Goal: Task Accomplishment & Management: Use online tool/utility

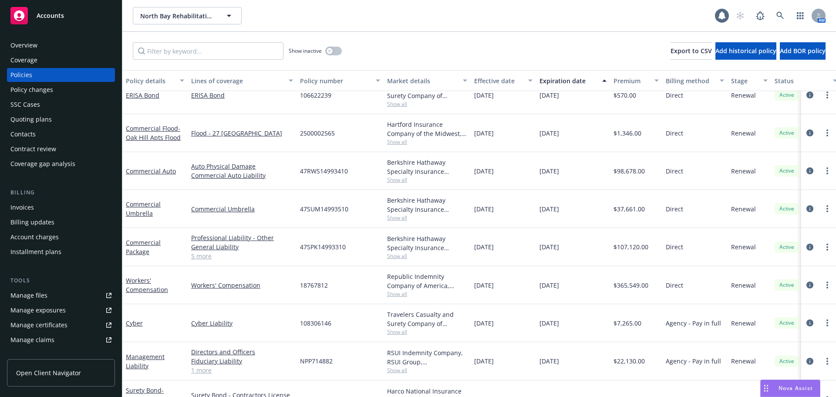
scroll to position [217, 0]
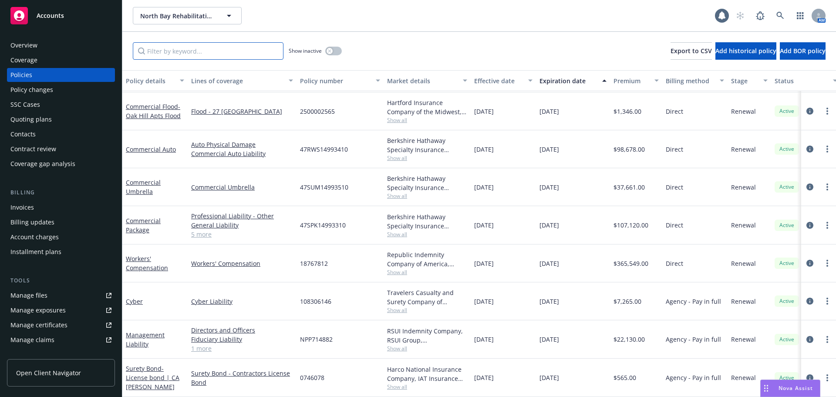
click at [202, 48] on input "Filter by keyword..." at bounding box center [208, 50] width 151 height 17
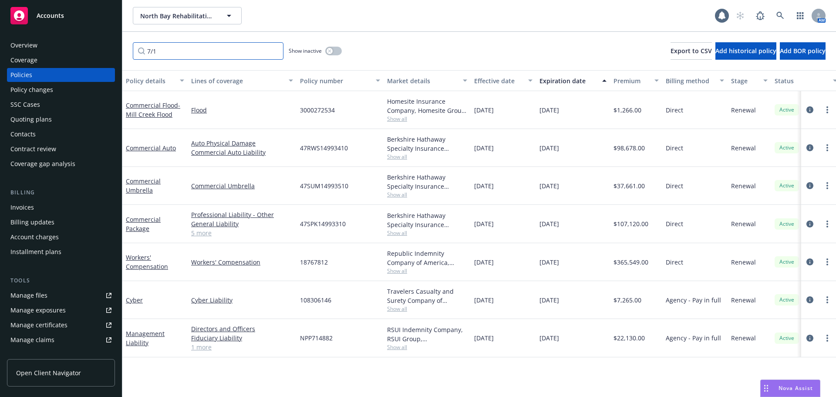
scroll to position [0, 0]
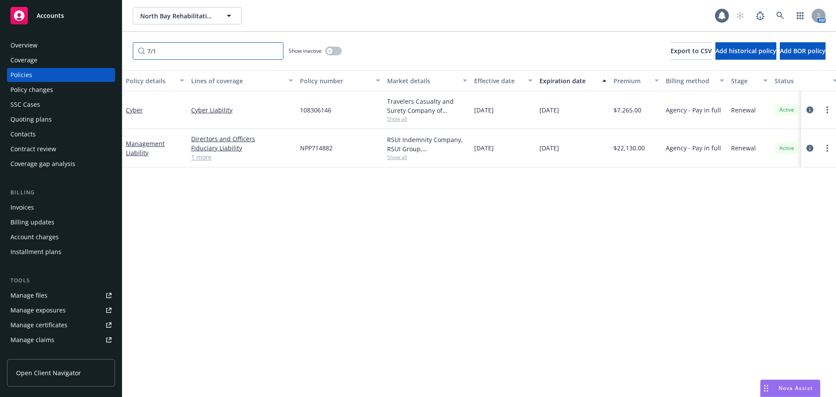
type input "7/1"
click at [51, 71] on div "Policies" at bounding box center [60, 75] width 101 height 14
click at [162, 52] on input "7/1" at bounding box center [208, 50] width 151 height 17
click at [275, 51] on input "7/1" at bounding box center [208, 50] width 151 height 17
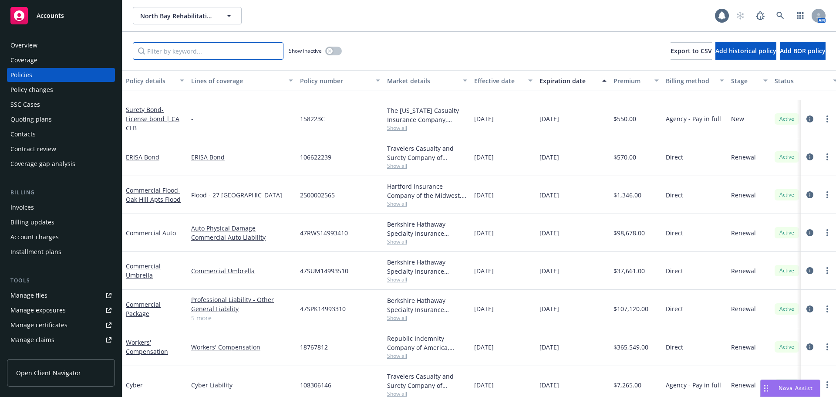
scroll to position [217, 0]
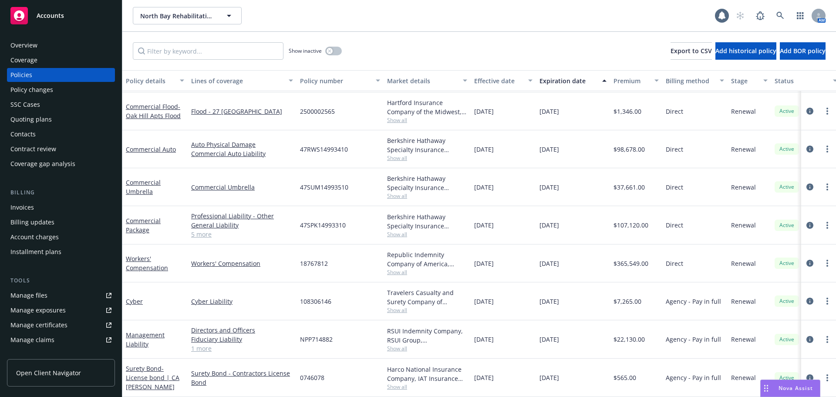
click at [172, 42] on div "Show inactive Export to CSV Add historical policy Add BOR policy" at bounding box center [479, 51] width 714 height 38
click at [164, 54] on input "Filter by keyword..." at bounding box center [208, 50] width 151 height 17
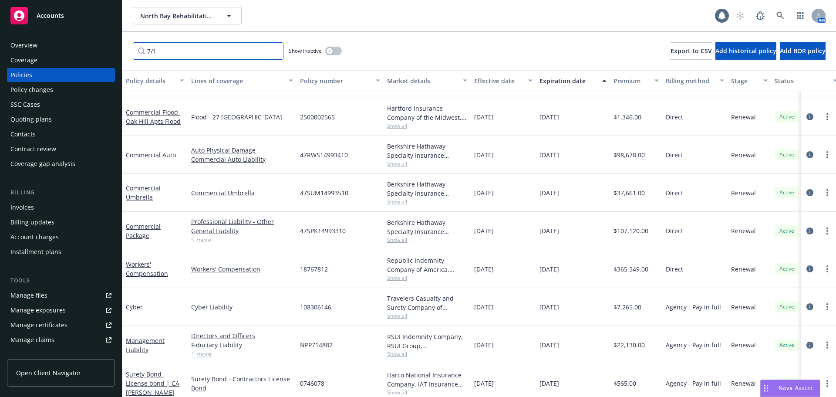
scroll to position [0, 0]
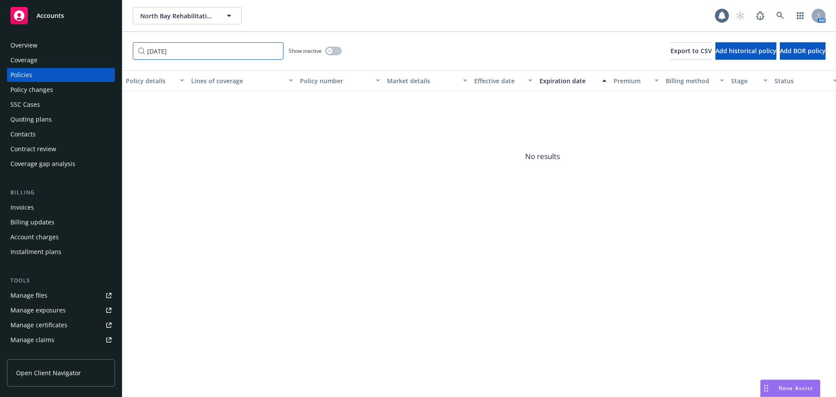
click at [15, 54] on div "Accounts Overview Coverage Policies Policy changes SSC Cases Quoting plans Cont…" at bounding box center [418, 198] width 836 height 397
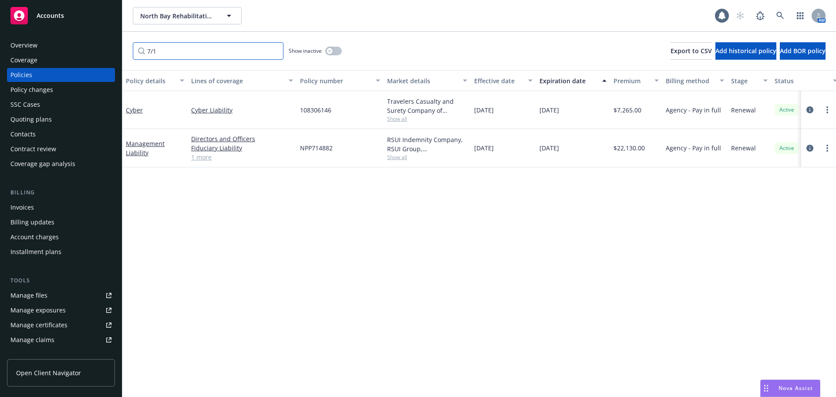
type input "7/1"
click at [40, 76] on div "Policies" at bounding box center [60, 75] width 101 height 14
click at [19, 59] on div "Coverage" at bounding box center [23, 60] width 27 height 14
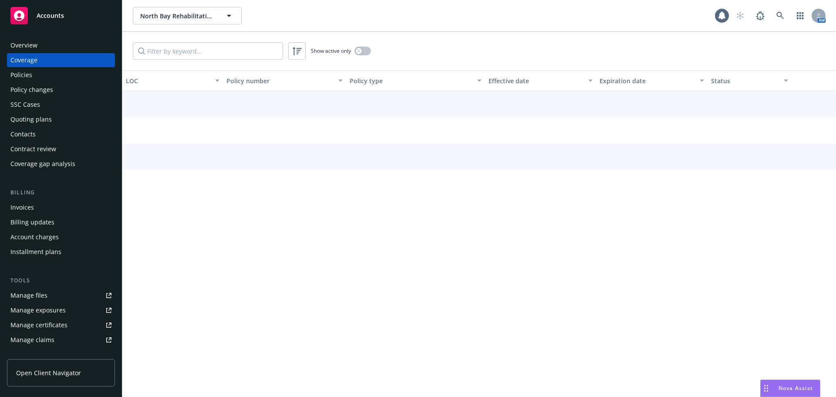
click at [28, 78] on div "Policies" at bounding box center [21, 75] width 22 height 14
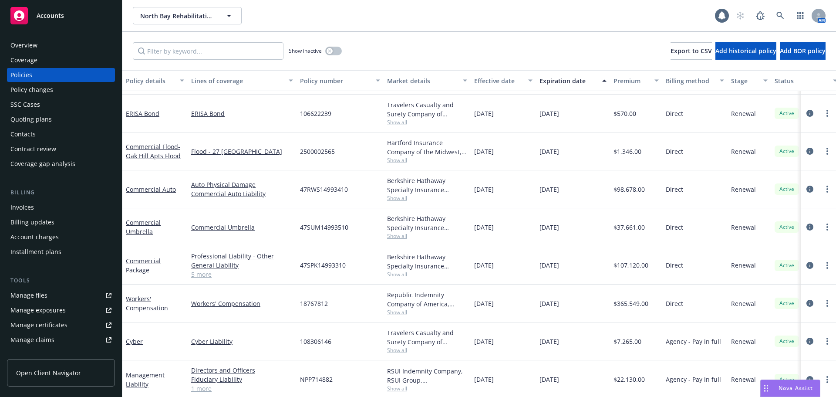
scroll to position [217, 0]
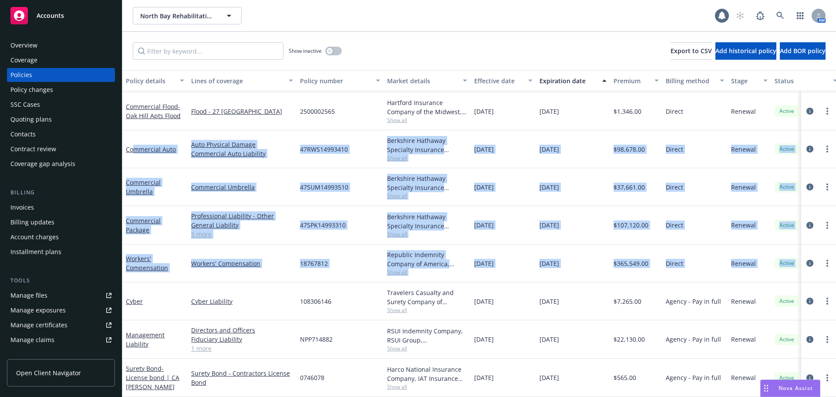
drag, startPoint x: 274, startPoint y: 153, endPoint x: 761, endPoint y: 295, distance: 508.2
click at [807, 276] on div "ERISA Bond ERISA Bond 106622239 Travelers Casualty and Surety Company of Americ…" at bounding box center [542, 211] width 841 height 314
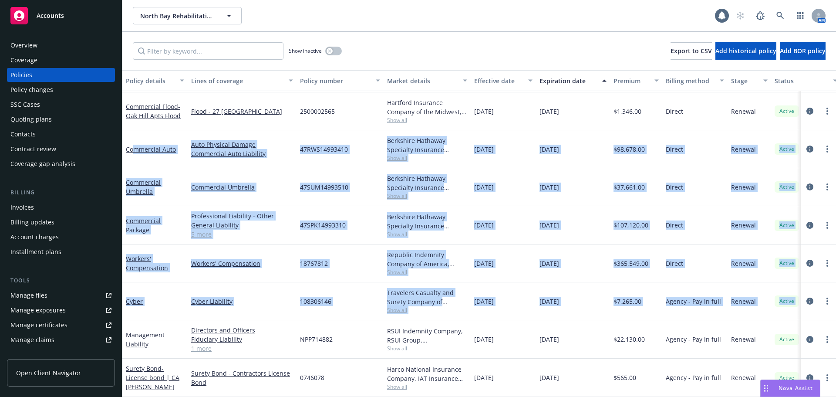
click at [157, 130] on div "Commercial Auto" at bounding box center [154, 149] width 65 height 38
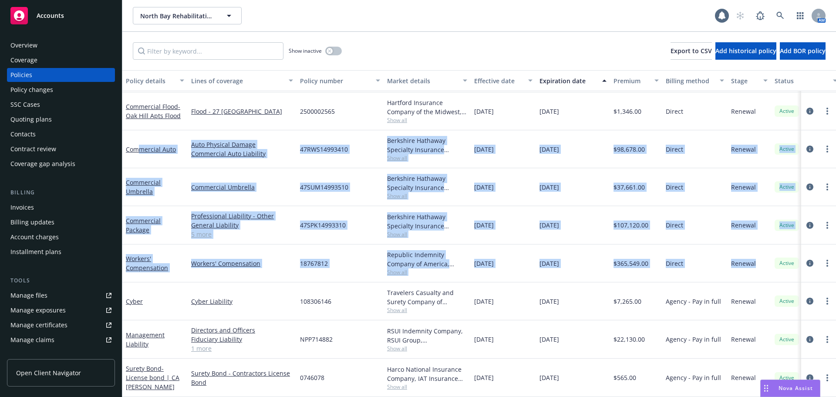
drag, startPoint x: 140, startPoint y: 132, endPoint x: 758, endPoint y: 269, distance: 632.7
click at [758, 269] on div "ERISA Bond ERISA Bond 106622239 Travelers Casualty and Surety Company of Americ…" at bounding box center [542, 211] width 841 height 314
drag, startPoint x: 125, startPoint y: 125, endPoint x: 794, endPoint y: 253, distance: 680.9
click at [790, 260] on div "ERISA Bond ERISA Bond 106622239 Travelers Casualty and Surety Company of Americ…" at bounding box center [542, 211] width 841 height 314
click at [138, 155] on div "Commercial Auto" at bounding box center [154, 149] width 65 height 38
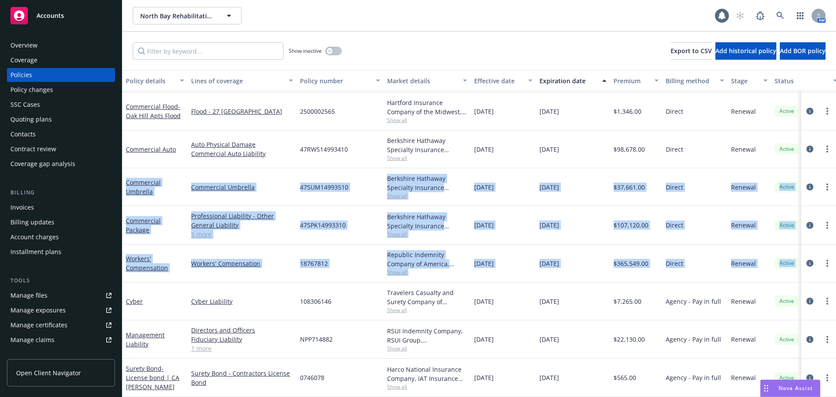
drag, startPoint x: 122, startPoint y: 168, endPoint x: 789, endPoint y: 278, distance: 675.2
click at [806, 274] on div "ERISA Bond ERISA Bond 106622239 Travelers Casualty and Surety Company of Americ…" at bounding box center [542, 211] width 841 height 314
click at [132, 168] on div "Commercial Umbrella" at bounding box center [154, 187] width 65 height 38
drag, startPoint x: 125, startPoint y: 167, endPoint x: 782, endPoint y: 271, distance: 665.2
click at [792, 270] on div "ERISA Bond ERISA Bond 106622239 Travelers Casualty and Surety Company of Americ…" at bounding box center [542, 211] width 841 height 314
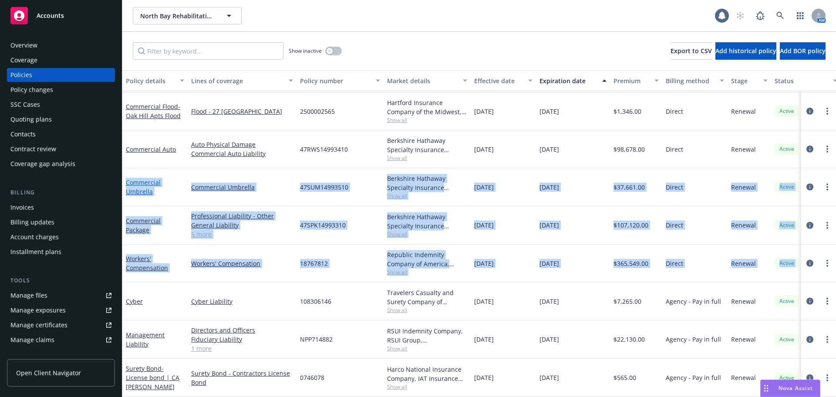
click at [158, 178] on link "Commercial Umbrella" at bounding box center [143, 186] width 35 height 17
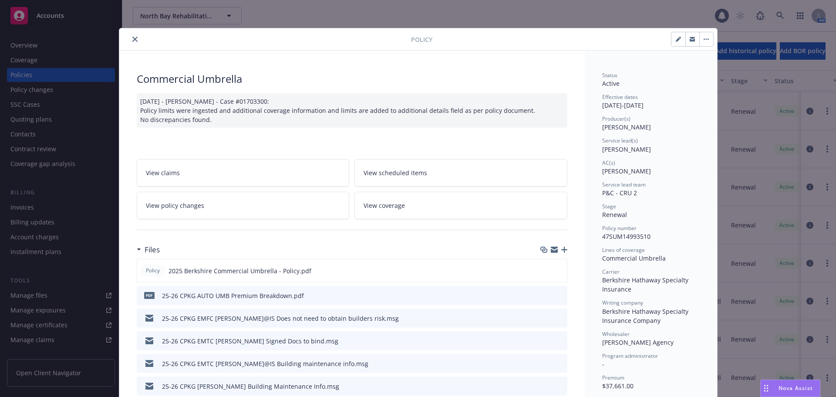
click at [131, 42] on button "close" at bounding box center [135, 39] width 10 height 10
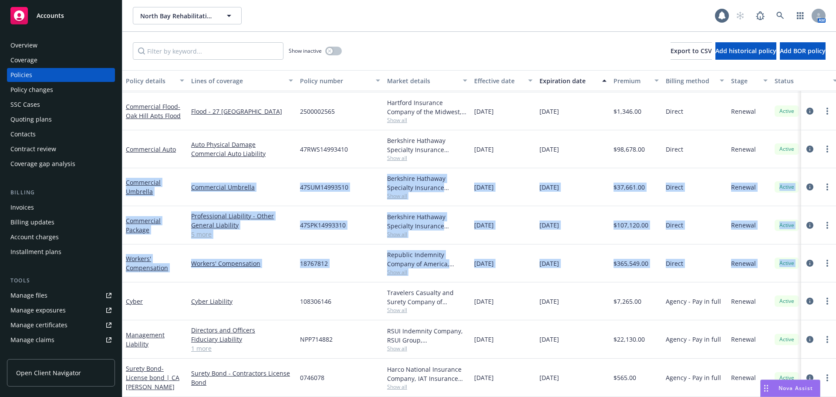
drag, startPoint x: 124, startPoint y: 168, endPoint x: 437, endPoint y: 139, distance: 314.2
click at [791, 268] on div "ERISA Bond ERISA Bond 106622239 Travelers Casualty and Surety Company of Americ…" at bounding box center [542, 211] width 841 height 314
drag, startPoint x: 156, startPoint y: 135, endPoint x: 562, endPoint y: 180, distance: 407.7
click at [562, 180] on div "ERISA Bond ERISA Bond 106622239 Travelers Casualty and Surety Company of Americ…" at bounding box center [542, 211] width 841 height 314
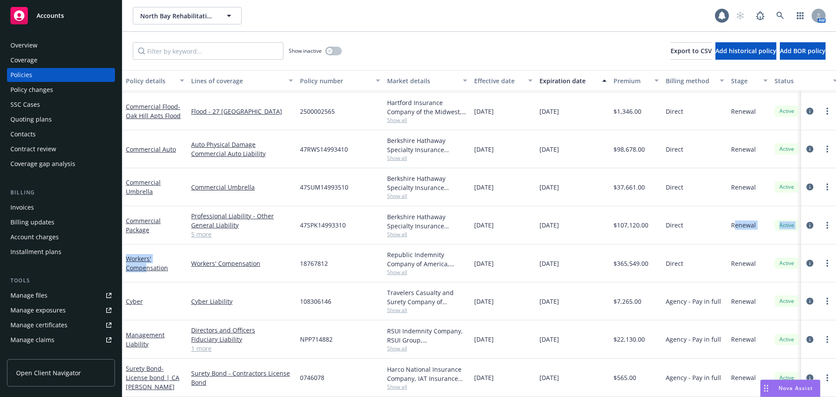
drag, startPoint x: 146, startPoint y: 270, endPoint x: 736, endPoint y: 233, distance: 591.4
click at [736, 233] on div "ERISA Bond ERISA Bond 106622239 Travelers Casualty and Surety Company of Americ…" at bounding box center [542, 211] width 841 height 314
click at [158, 153] on div "Commercial Auto" at bounding box center [154, 149] width 65 height 38
click at [139, 145] on link "Commercial Auto" at bounding box center [151, 149] width 50 height 8
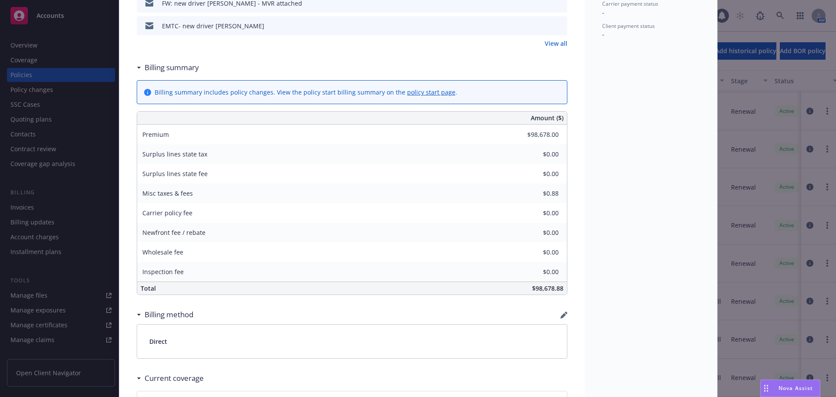
scroll to position [305, 0]
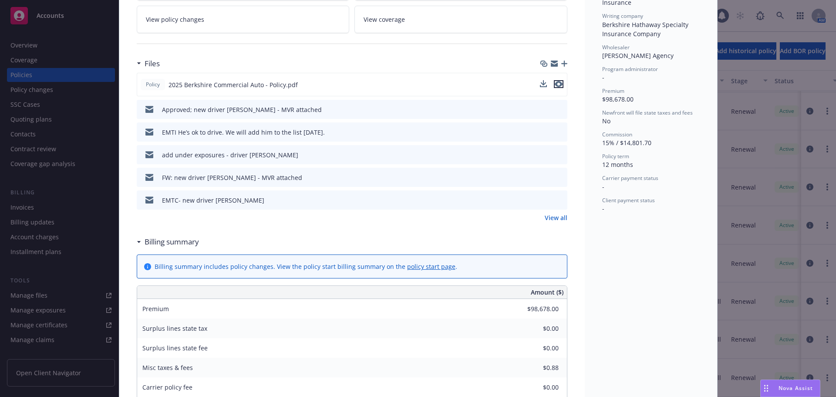
click at [556, 86] on icon "preview file" at bounding box center [559, 84] width 8 height 6
click at [556, 216] on link "View all" at bounding box center [556, 217] width 23 height 9
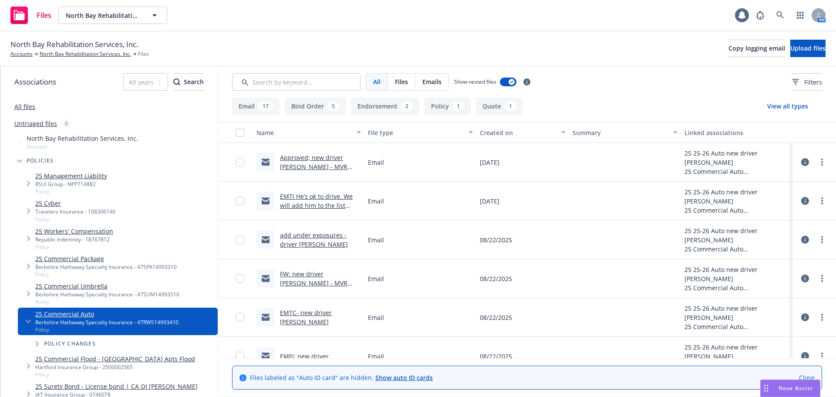
click at [485, 104] on button "Quote 1" at bounding box center [499, 106] width 47 height 17
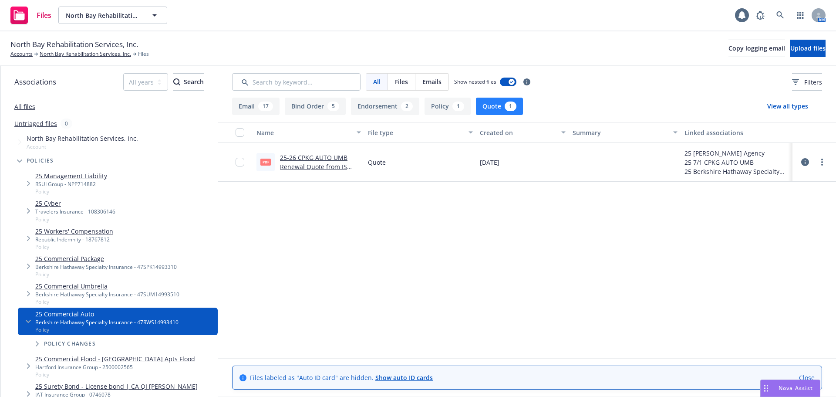
click at [329, 159] on link "25-26 CPKG AUTO UMB Renewal Quote from IS $243,174 @ 15%.pdf" at bounding box center [314, 166] width 68 height 27
click at [805, 376] on link "Close" at bounding box center [807, 377] width 16 height 9
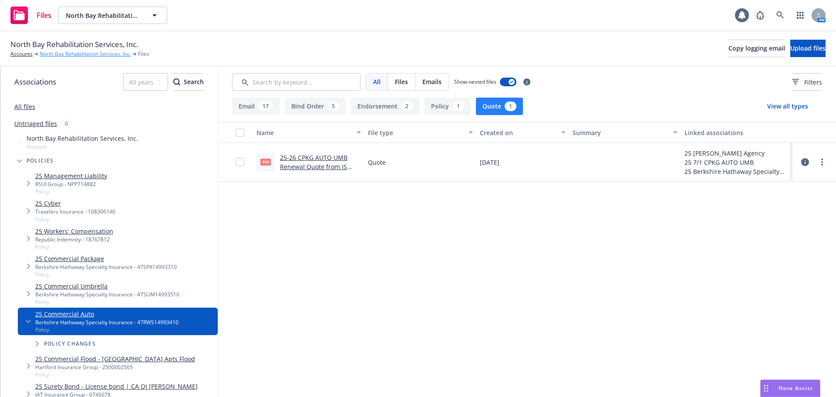
click at [43, 55] on link "North Bay Rehabilitation Services, Inc." at bounding box center [85, 54] width 91 height 8
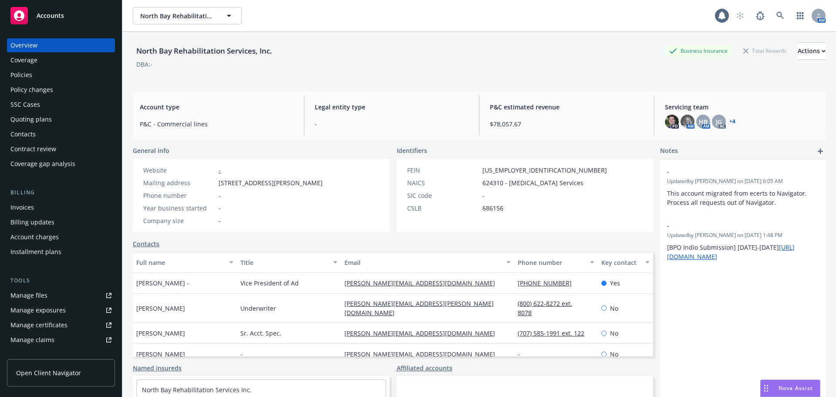
click at [782, 392] on span "Nova Assist" at bounding box center [796, 387] width 34 height 7
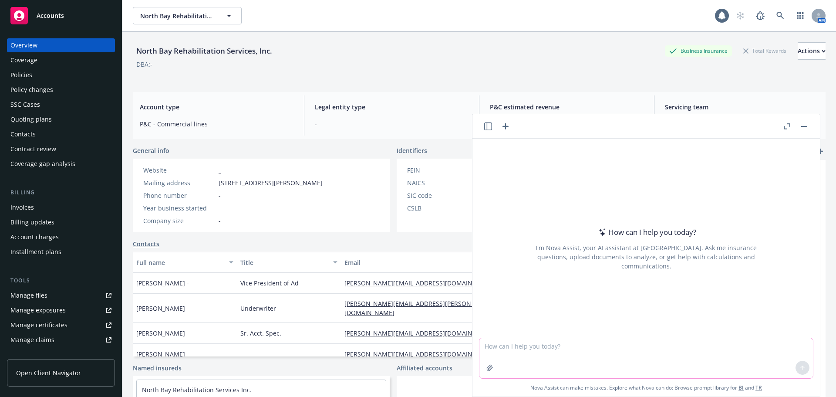
click at [517, 346] on textarea at bounding box center [647, 358] width 334 height 40
type textarea "check against policy and quote for discrepancies"
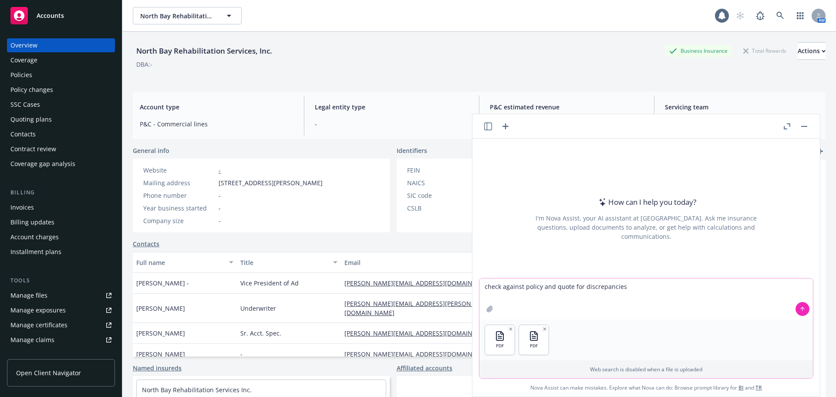
click at [798, 304] on button at bounding box center [803, 309] width 14 height 14
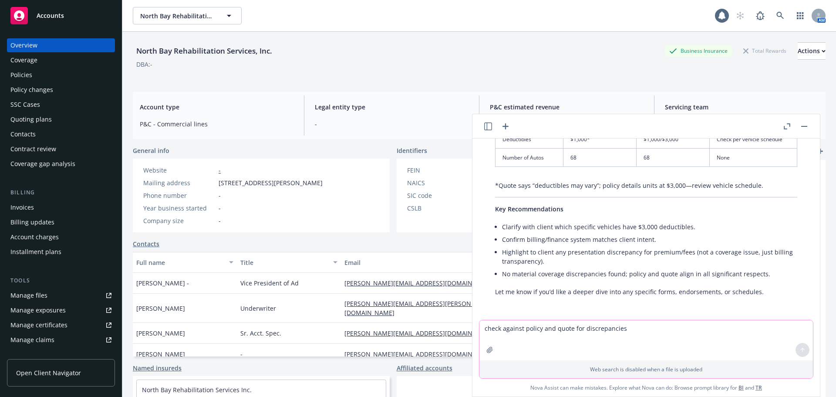
scroll to position [812, 0]
click at [790, 123] on button "button" at bounding box center [787, 126] width 10 height 10
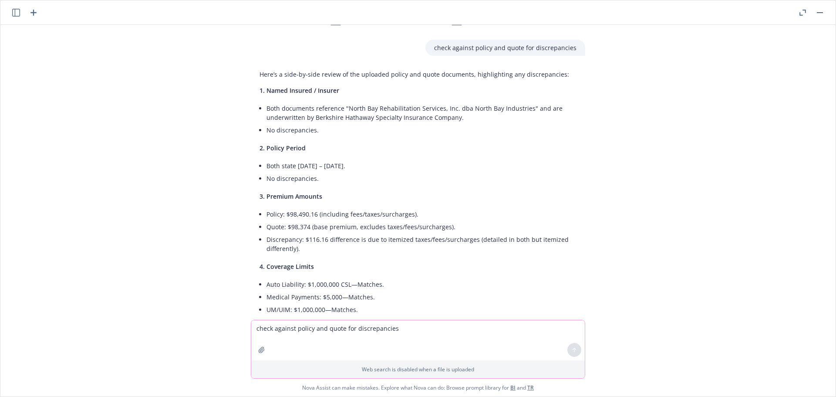
scroll to position [0, 0]
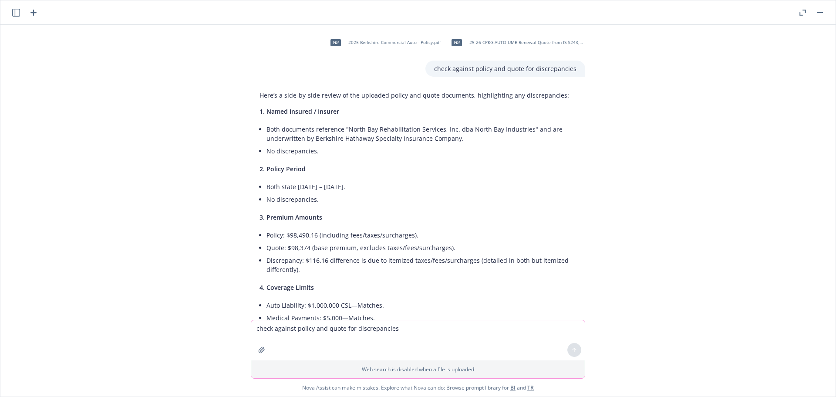
click at [654, 153] on div "pdf 2025 Berkshire Commercial Auto - Policy.pdf pdf 25-26 CPKG AUTO UMB Renewal…" at bounding box center [418, 172] width 836 height 295
click at [690, 189] on div "pdf 2025 Berkshire Commercial Auto - Policy.pdf pdf 25-26 CPKG AUTO UMB Renewal…" at bounding box center [418, 172] width 836 height 295
click at [649, 139] on div "pdf 2025 Berkshire Commercial Auto - Policy.pdf pdf 25-26 CPKG AUTO UMB Renewal…" at bounding box center [418, 172] width 836 height 295
click at [694, 250] on div "pdf 2025 Berkshire Commercial Auto - Policy.pdf pdf 25-26 CPKG AUTO UMB Renewal…" at bounding box center [418, 172] width 836 height 295
click at [705, 204] on div "pdf 2025 Berkshire Commercial Auto - Policy.pdf pdf 25-26 CPKG AUTO UMB Renewal…" at bounding box center [418, 172] width 836 height 295
